Goal: Register for event/course

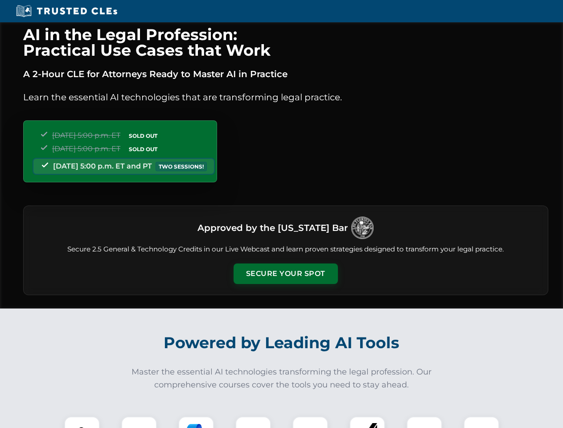
click at [285, 274] on button "Secure Your Spot" at bounding box center [285, 273] width 104 height 20
click at [82, 422] on img at bounding box center [82, 434] width 26 height 26
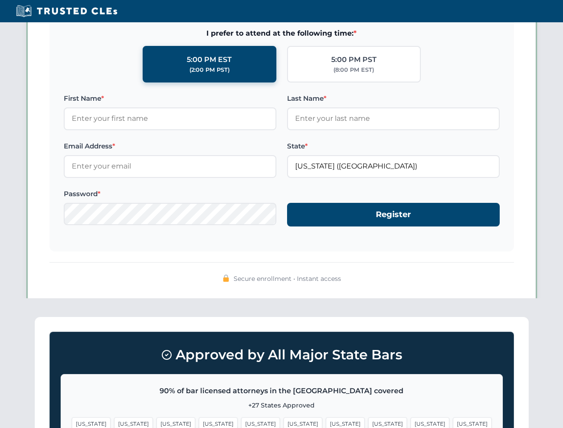
click at [326, 422] on span "[US_STATE]" at bounding box center [345, 423] width 39 height 13
click at [410, 422] on span "[US_STATE]" at bounding box center [429, 423] width 39 height 13
